Goal: Task Accomplishment & Management: Manage account settings

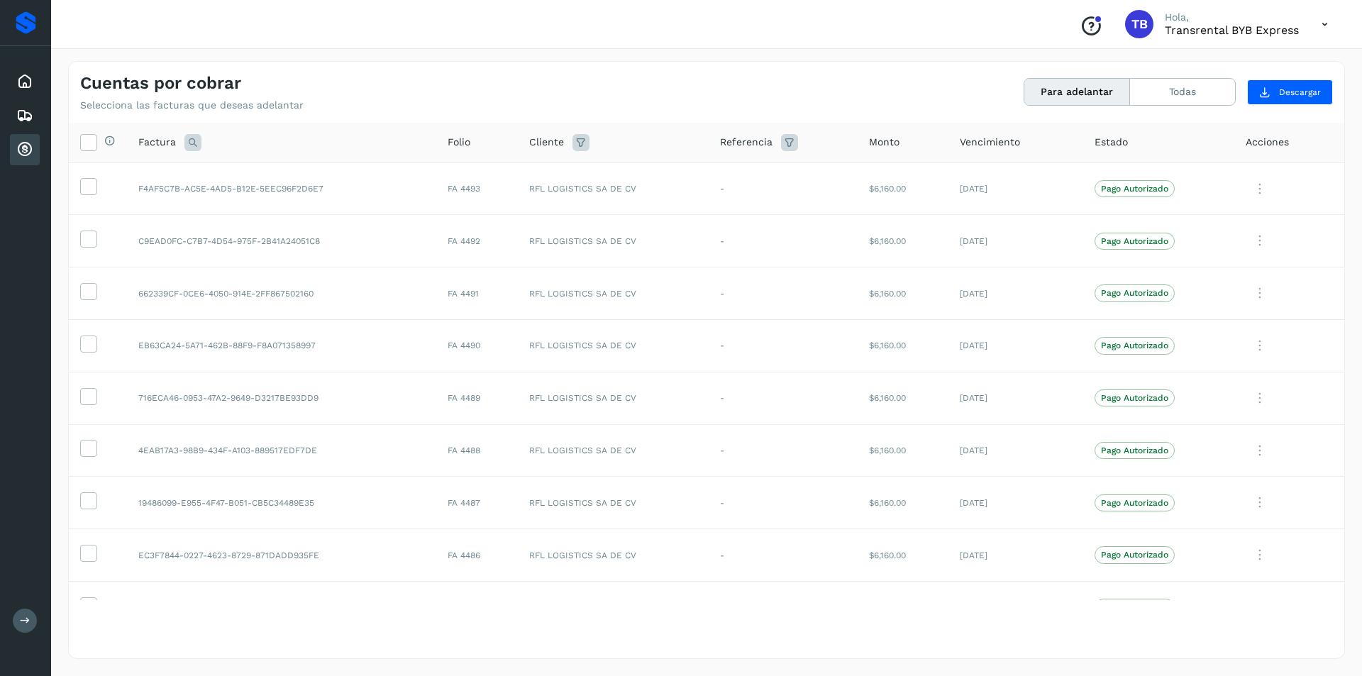
click at [531, 153] on th "Cliente" at bounding box center [614, 143] width 192 height 40
click at [543, 142] on span "Cliente" at bounding box center [546, 142] width 35 height 15
click at [574, 137] on icon at bounding box center [581, 142] width 17 height 17
click at [669, 179] on input "text" at bounding box center [661, 178] width 153 height 23
click at [687, 221] on div "The western carries SA de CV" at bounding box center [672, 233] width 172 height 28
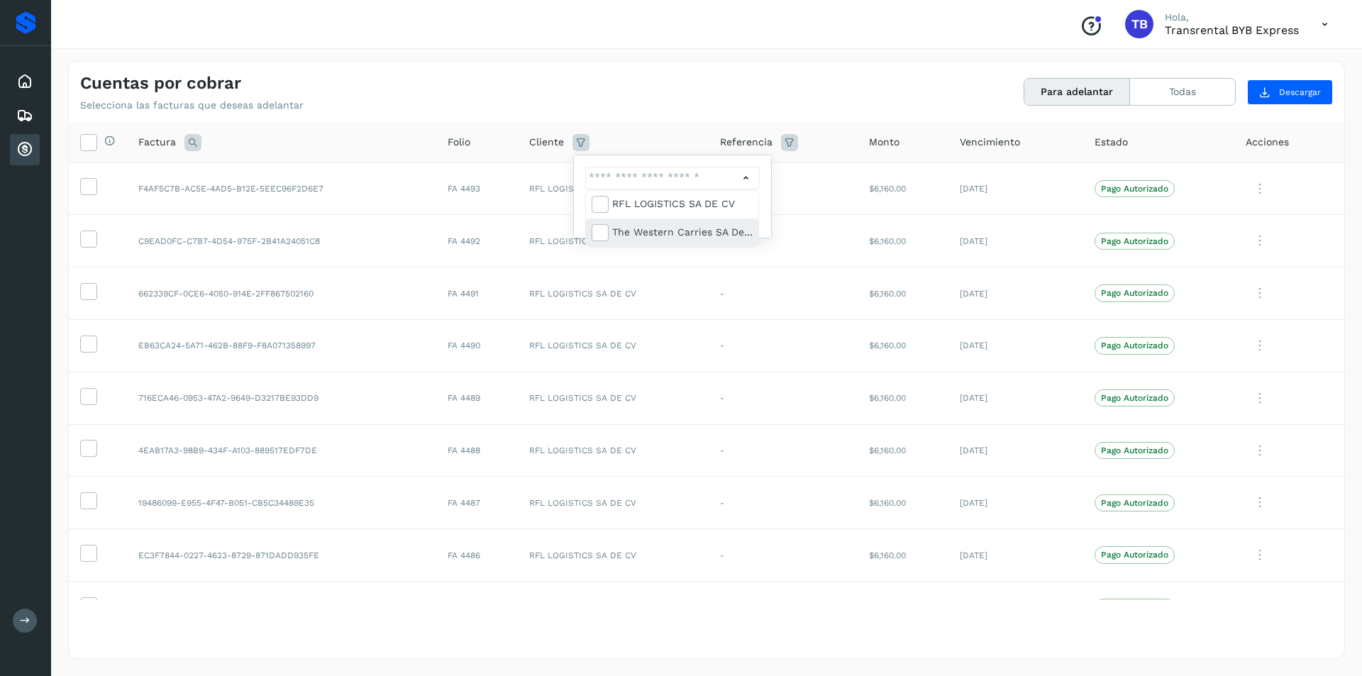
type input "**********"
click at [763, 219] on div at bounding box center [681, 338] width 1362 height 676
click at [738, 214] on button "Filtrar" at bounding box center [709, 214] width 101 height 26
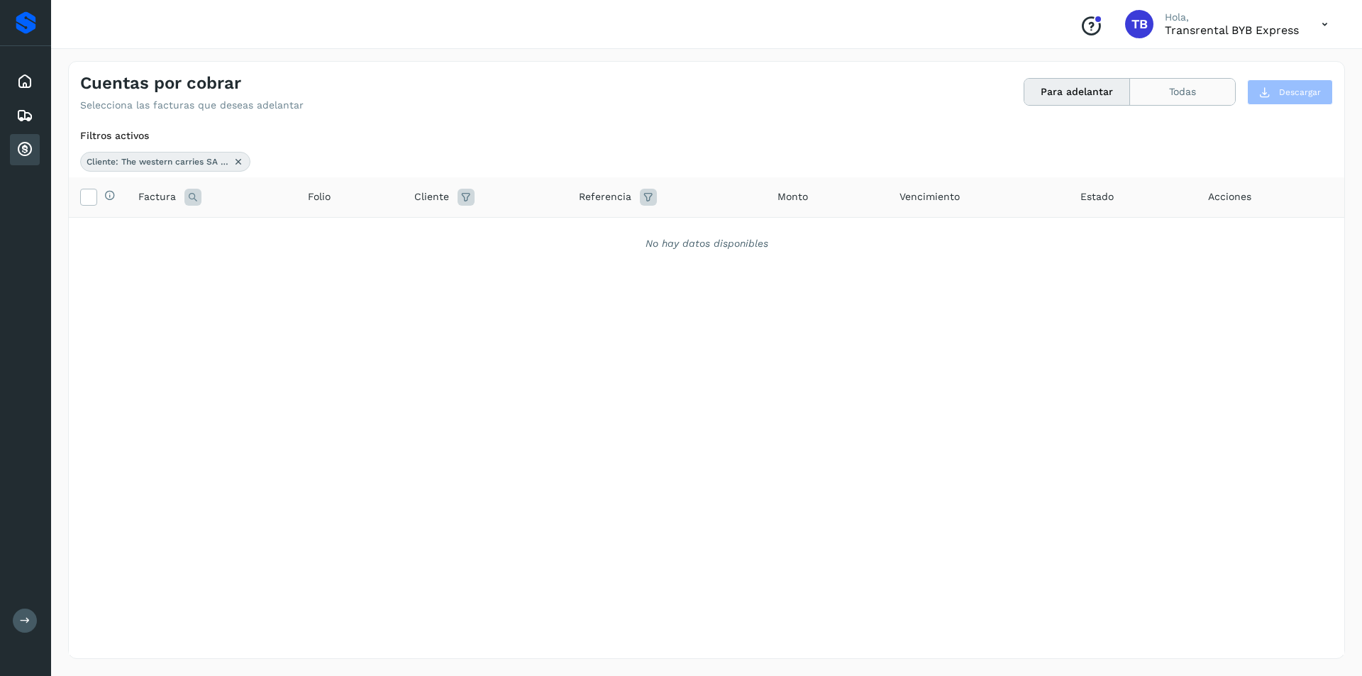
click at [1154, 97] on button "Todas" at bounding box center [1182, 92] width 105 height 26
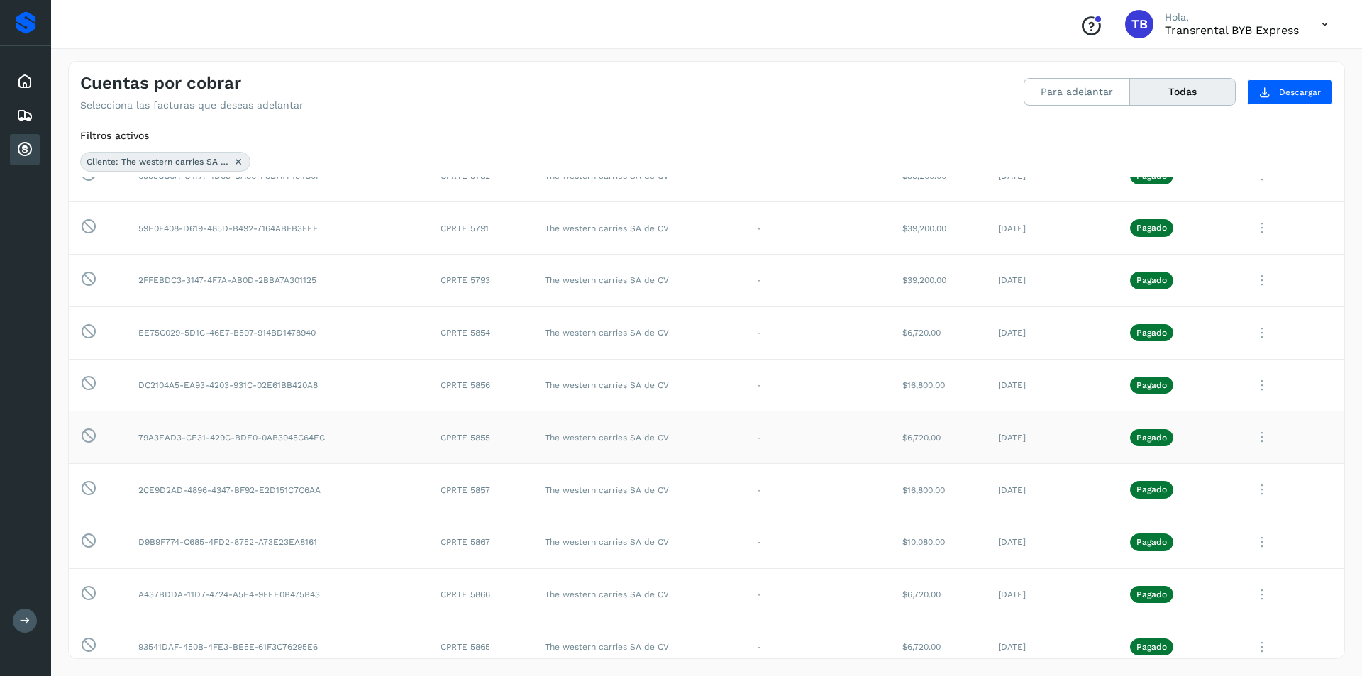
scroll to position [191, 0]
